Goal: Feedback & Contribution: Leave review/rating

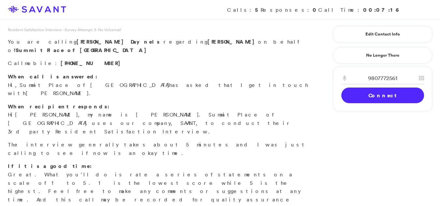
click at [217, 76] on p "When call is answered: Hi, Summit Place of [GEOGRAPHIC_DATA] has asked that I g…" at bounding box center [158, 85] width 300 height 25
click at [372, 96] on link "Connect" at bounding box center [382, 96] width 83 height 16
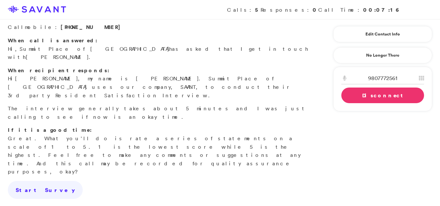
scroll to position [38, 0]
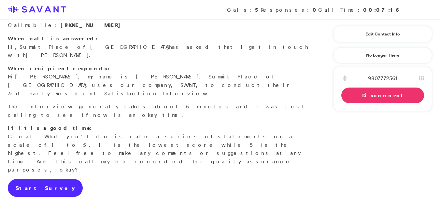
click at [18, 179] on link "Start Survey" at bounding box center [45, 188] width 75 height 18
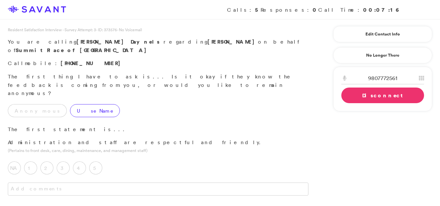
click at [70, 104] on label "Use Name" at bounding box center [95, 110] width 50 height 13
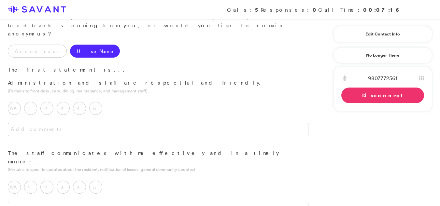
scroll to position [64, 0]
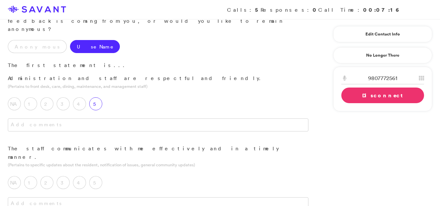
click at [95, 97] on label "5" at bounding box center [95, 103] width 13 height 13
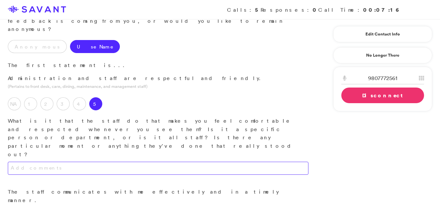
click at [145, 162] on textarea at bounding box center [158, 168] width 300 height 13
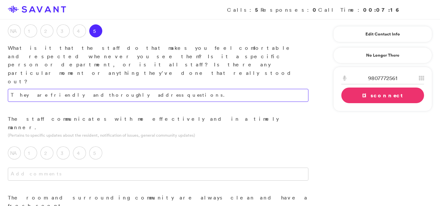
scroll to position [138, 0]
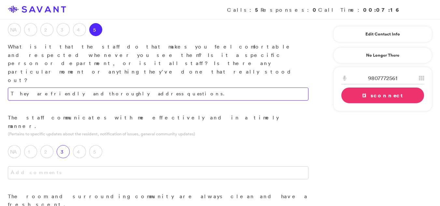
type textarea "They are friendly and thoroughly address questions."
click at [66, 145] on label "3" at bounding box center [63, 151] width 13 height 13
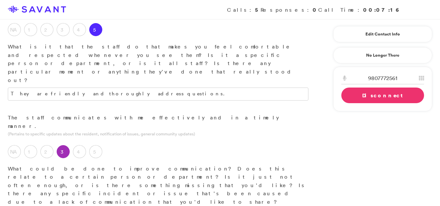
type textarea "There are instances where it can be challenging to identify the appropriate ind…"
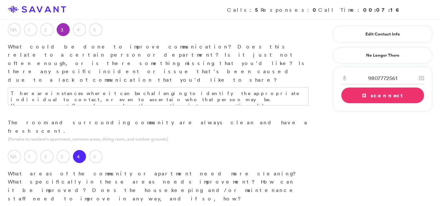
scroll to position [262, 0]
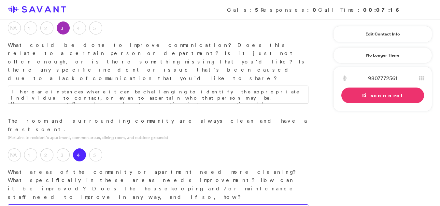
type textarea "The resident's room occasionally requires additional cleaning attention due to …"
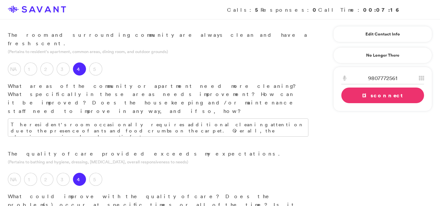
scroll to position [350, 0]
type textarea "The quality of care is satisfactory."
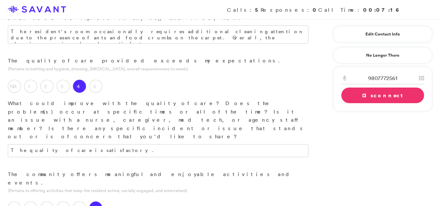
scroll to position [443, 0]
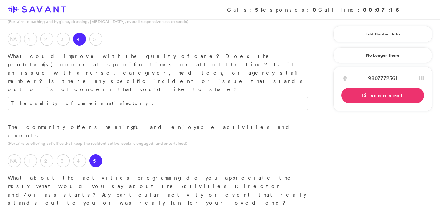
scroll to position [490, 0]
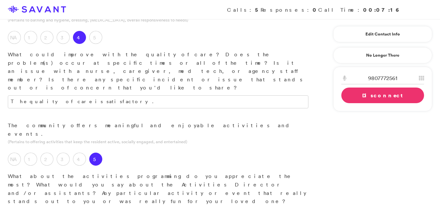
type textarea "I value the availability of a wide array of activities; however, my mother does…"
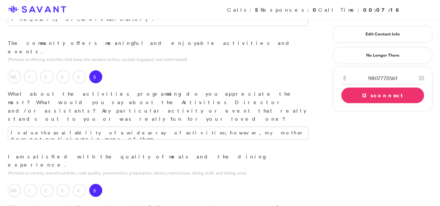
scroll to position [569, 0]
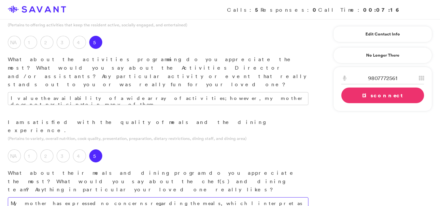
scroll to position [615, 0]
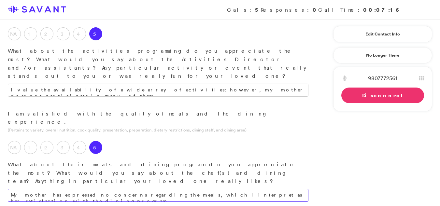
type textarea "My mother has expressed no concerns regarding the meals, which I interpret as h…"
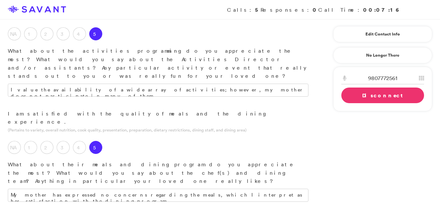
type textarea "The community is a good facility, and I would recommend it. We are relocating h…"
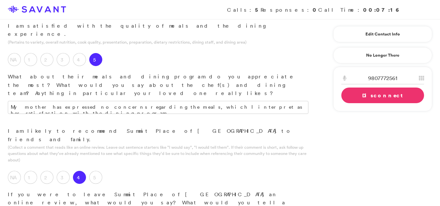
drag, startPoint x: 444, startPoint y: 163, endPoint x: 248, endPoint y: 90, distance: 209.6
type textarea "The aspect of the community that I appreciate most is the friendliness of the s…"
click at [361, 94] on link "Disconnect" at bounding box center [382, 96] width 83 height 16
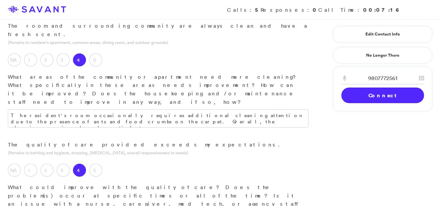
scroll to position [350, 0]
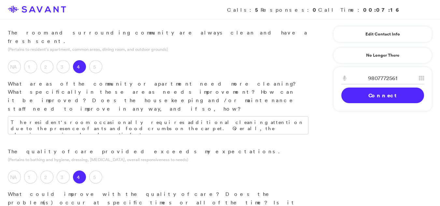
type textarea "Currently, I do not have any recommendations for improvements or changes at thi…"
drag, startPoint x: 434, startPoint y: 81, endPoint x: 432, endPoint y: 74, distance: 8.0
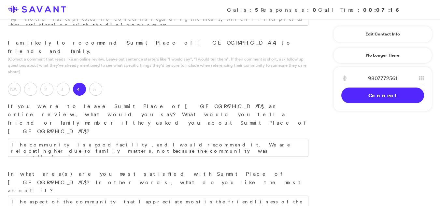
scroll to position [853, 0]
